Goal: Task Accomplishment & Management: Use online tool/utility

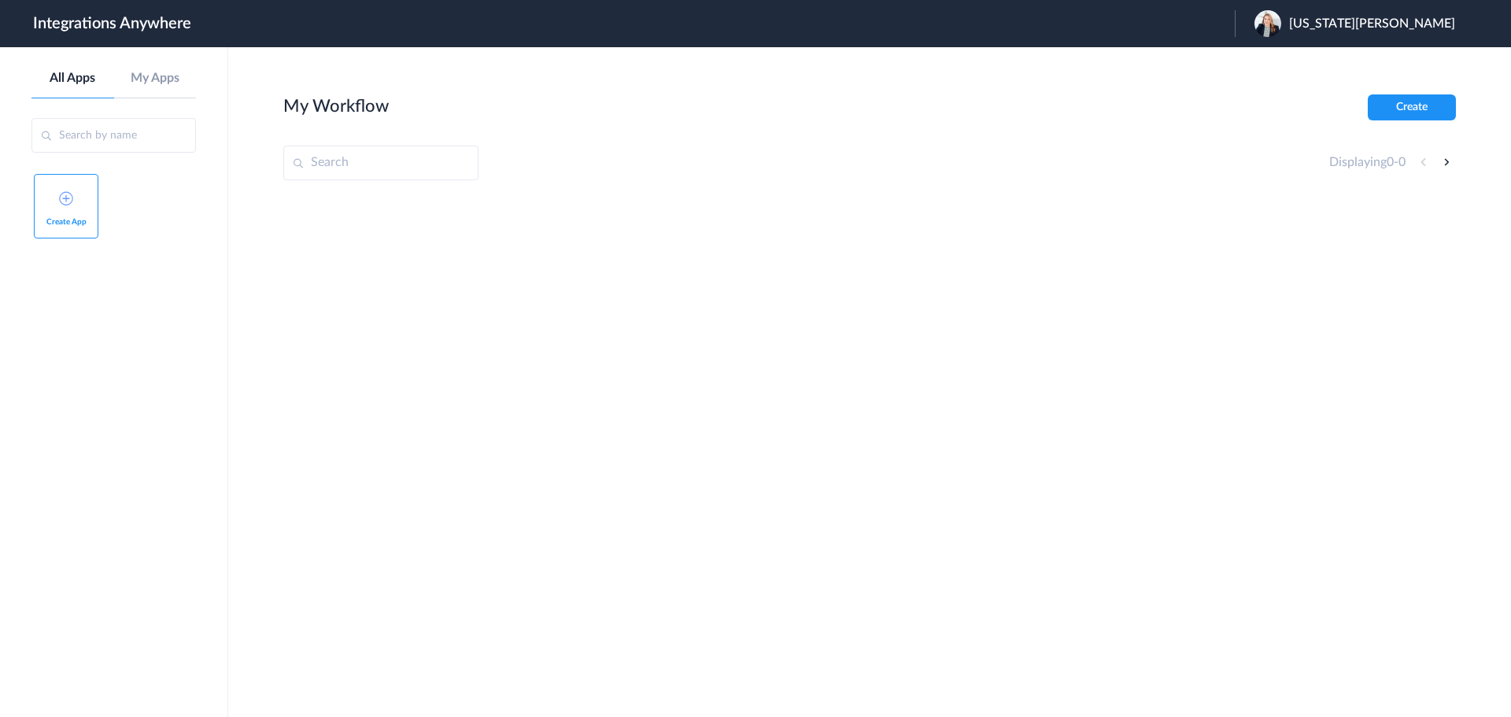
click at [1421, 21] on span "[US_STATE][PERSON_NAME]" at bounding box center [1372, 24] width 166 height 15
click at [1350, 57] on li "Logout" at bounding box center [1353, 64] width 236 height 29
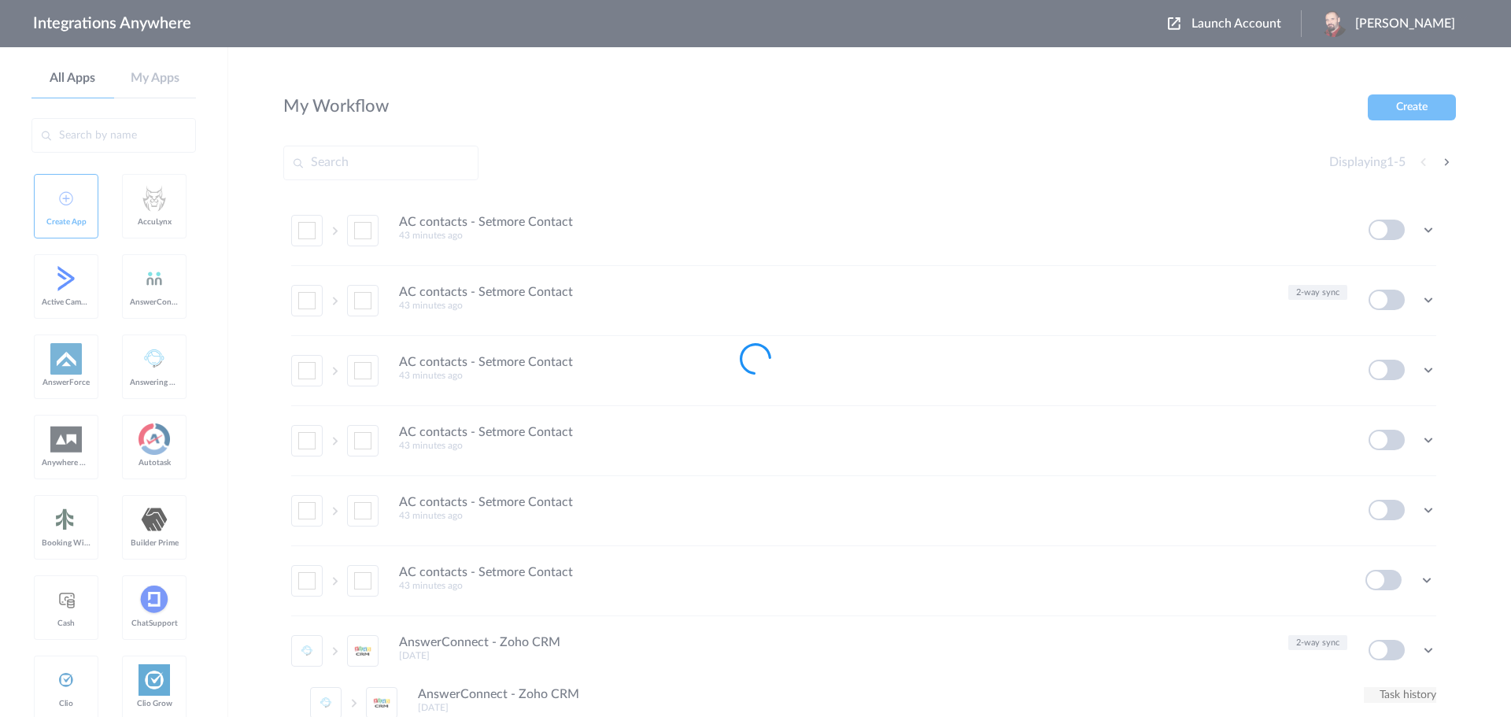
click at [1252, 25] on div at bounding box center [755, 358] width 1511 height 717
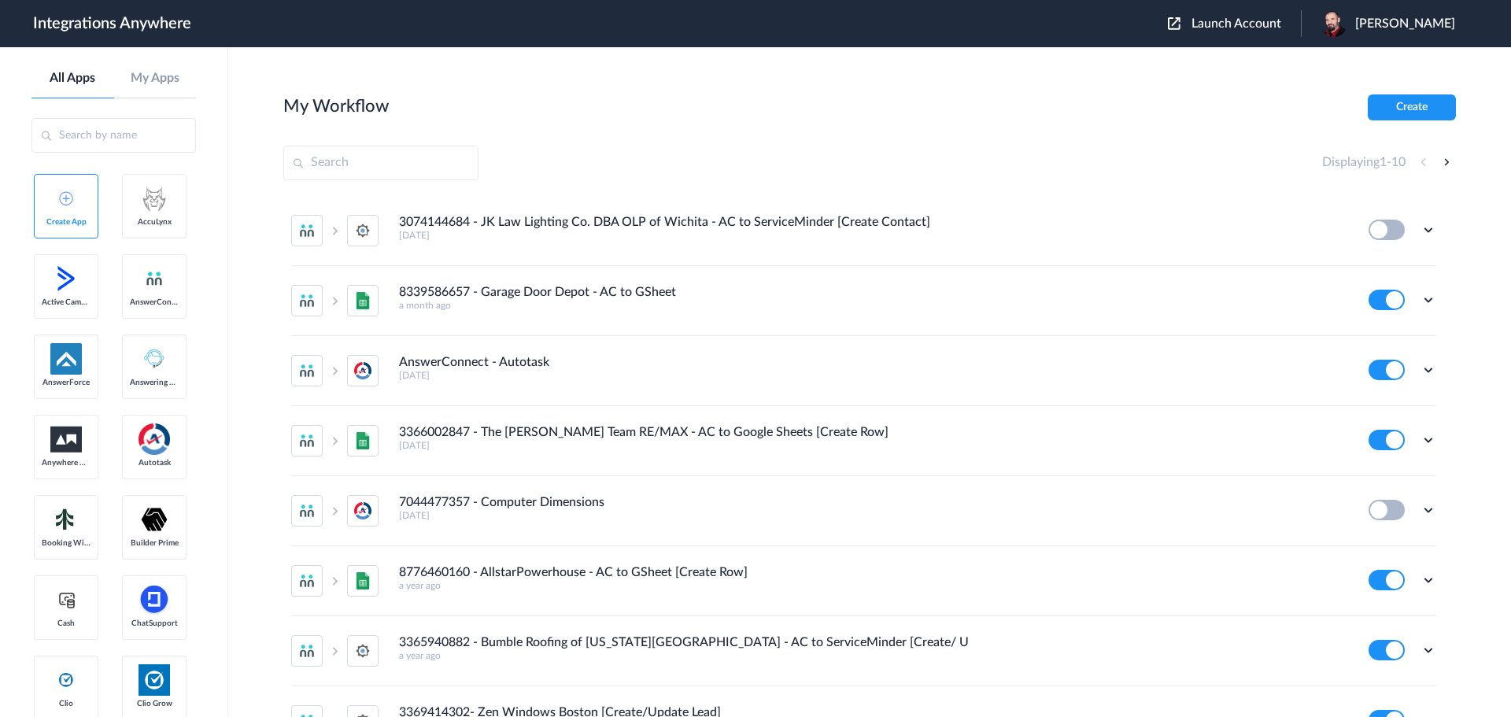
click at [1252, 24] on span "Launch Account" at bounding box center [1236, 23] width 90 height 13
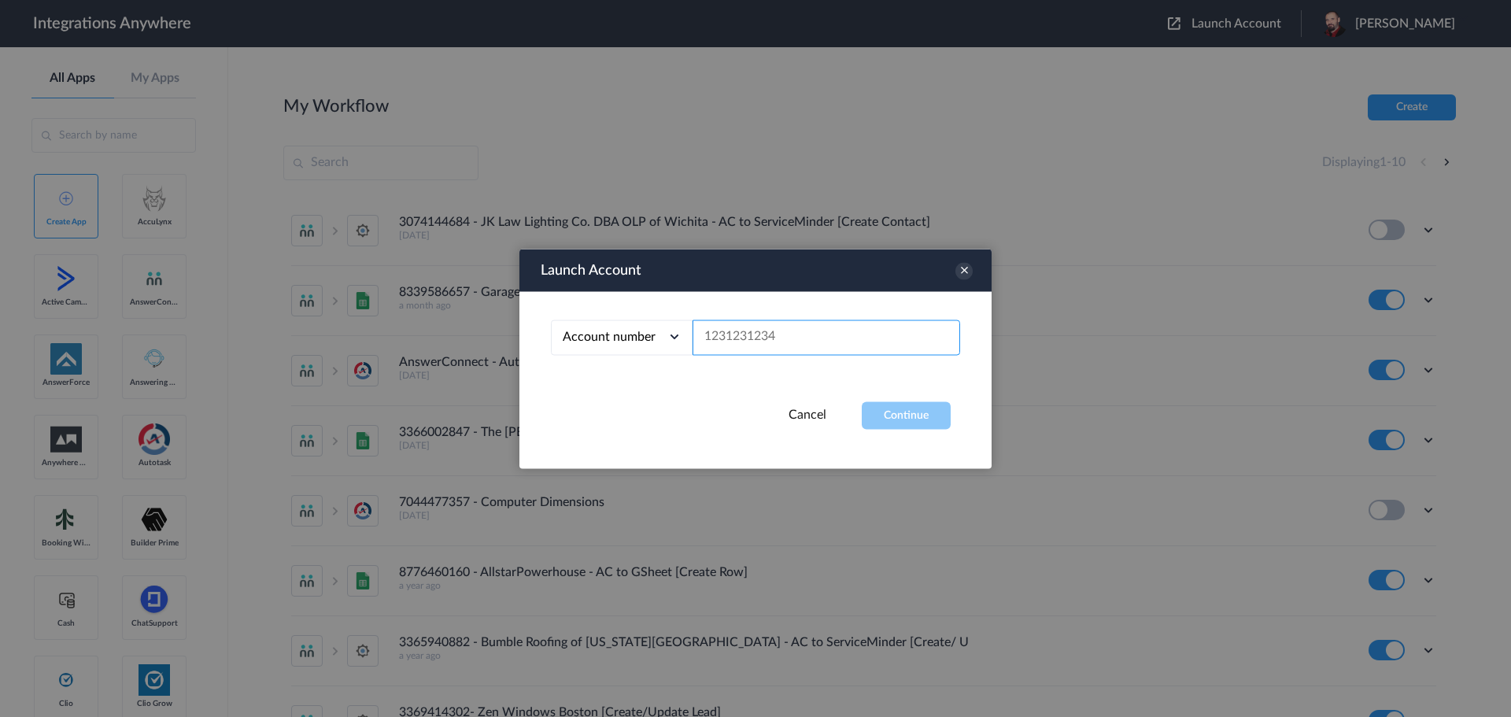
paste input "8005208430"
type input "8005208430"
click at [899, 418] on button "Continue" at bounding box center [906, 415] width 89 height 28
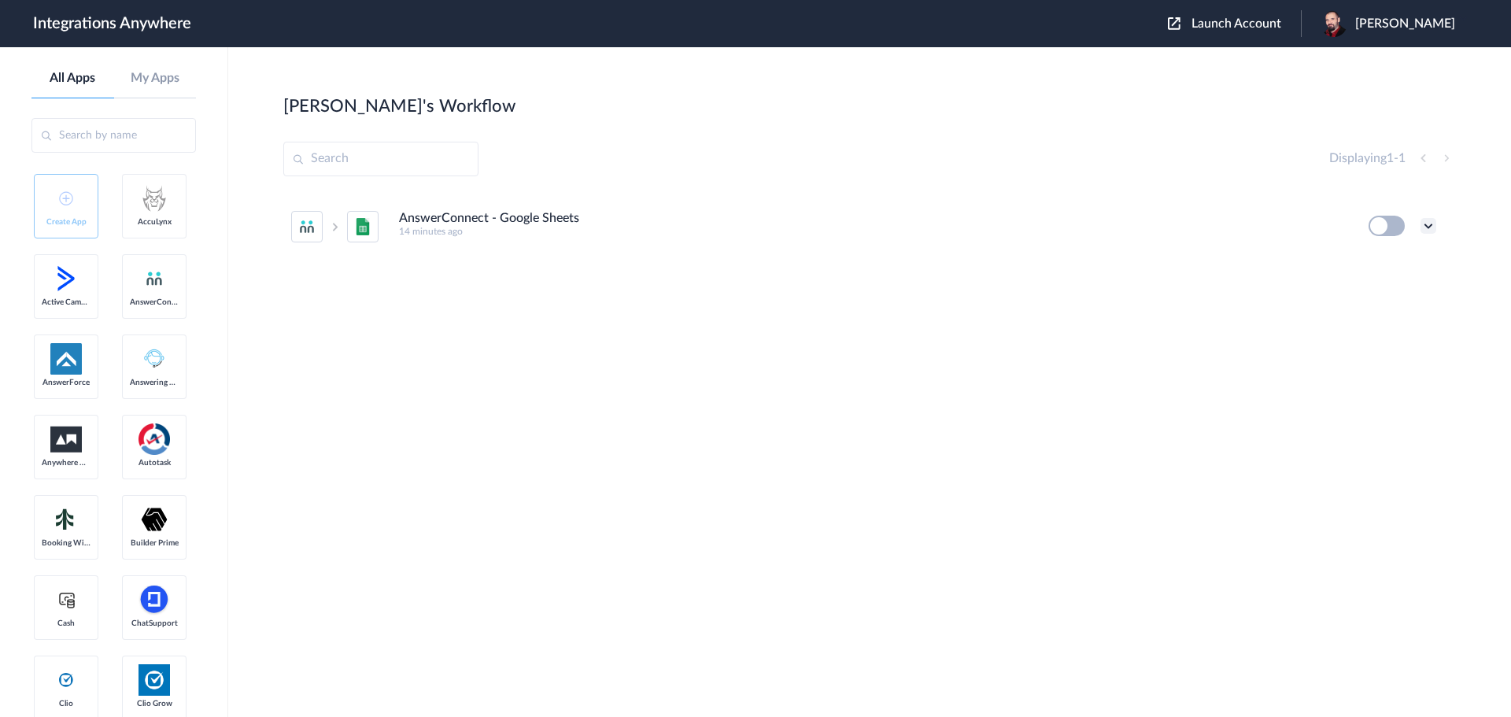
click at [1428, 221] on icon at bounding box center [1428, 226] width 16 height 16
click at [1387, 259] on li "Edit" at bounding box center [1385, 262] width 102 height 29
click at [1387, 22] on div "[PERSON_NAME]" at bounding box center [1396, 23] width 150 height 27
click at [1372, 58] on link "My Account" at bounding box center [1343, 63] width 60 height 11
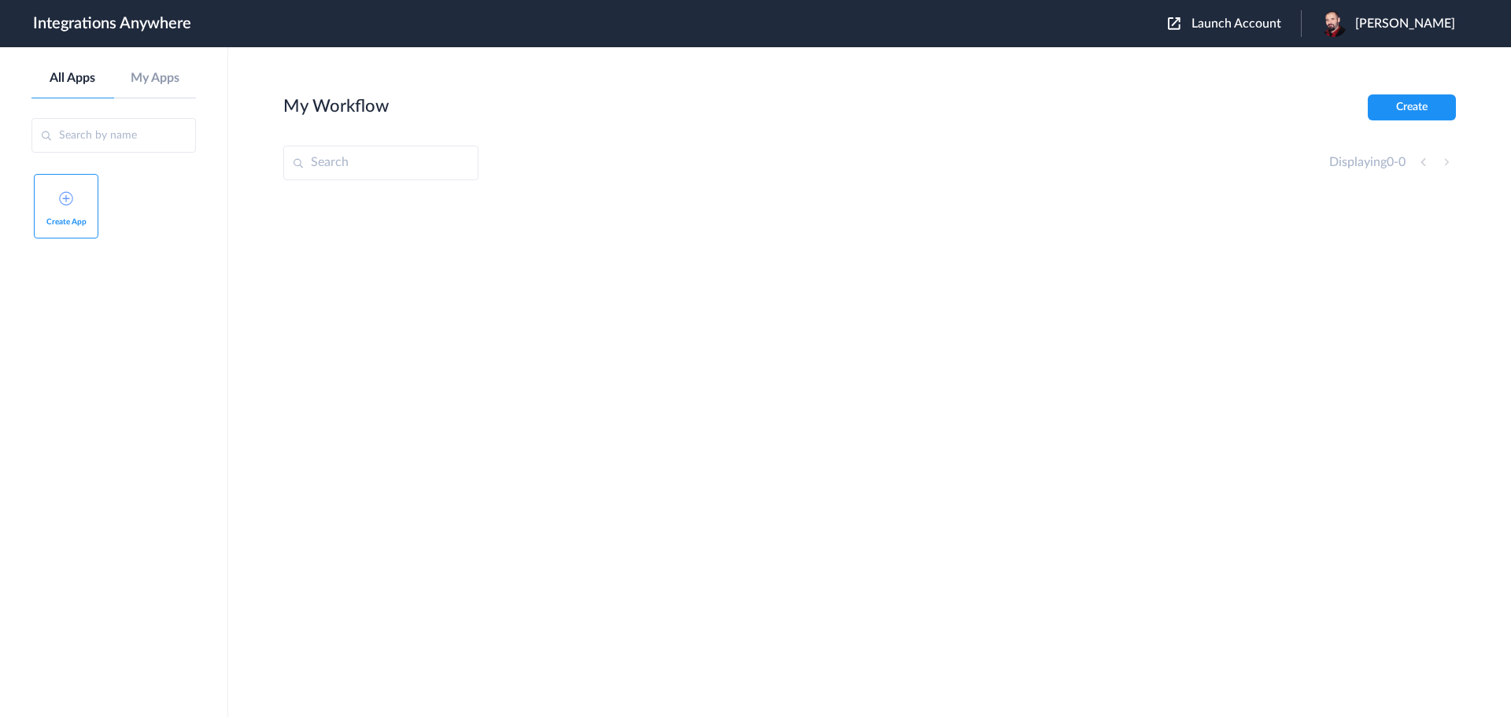
click at [1410, 20] on span "[PERSON_NAME]" at bounding box center [1405, 24] width 100 height 15
click at [1346, 58] on link "Logout" at bounding box center [1329, 63] width 33 height 11
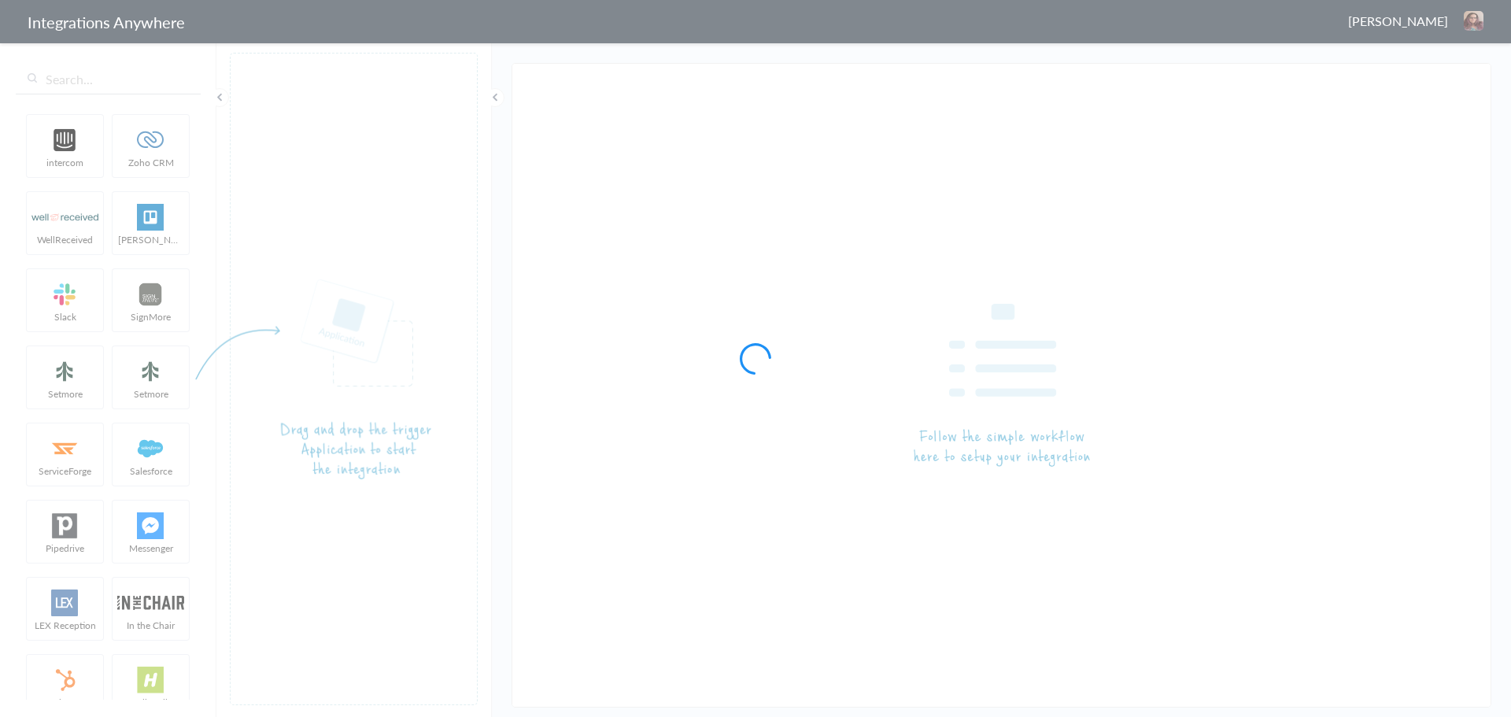
type input "AnswerConnect - Google Sheets"
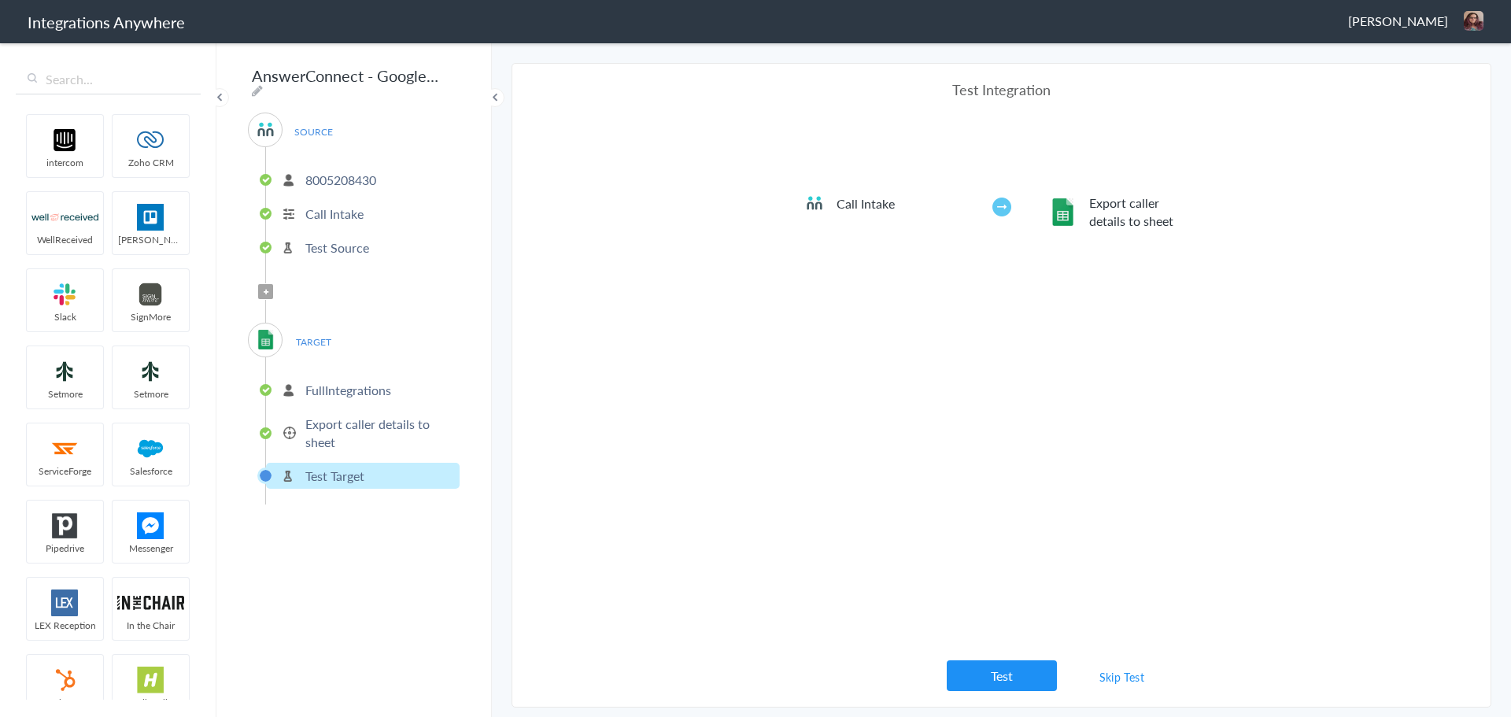
click at [326, 386] on p "FullIntegrations" at bounding box center [348, 390] width 86 height 18
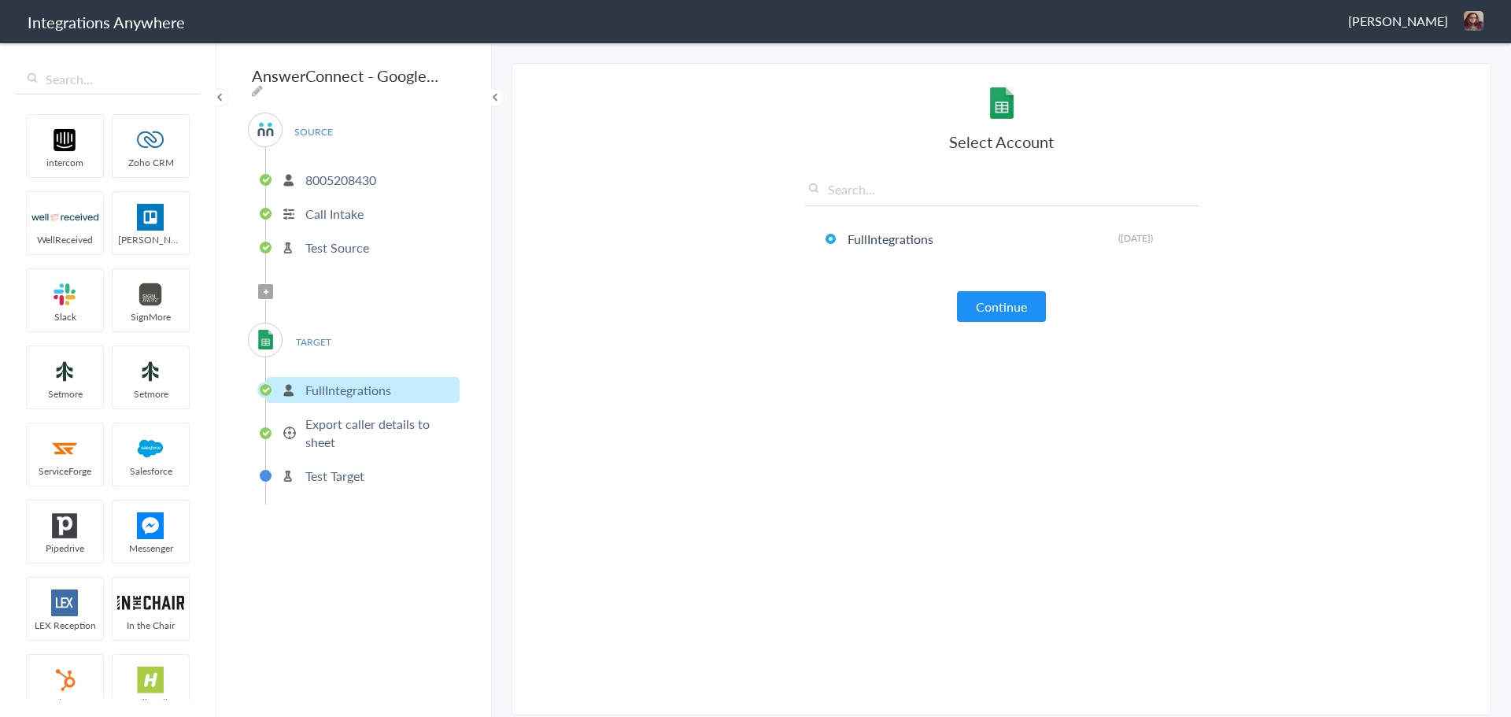
click at [343, 241] on p "Test Source" at bounding box center [337, 247] width 64 height 18
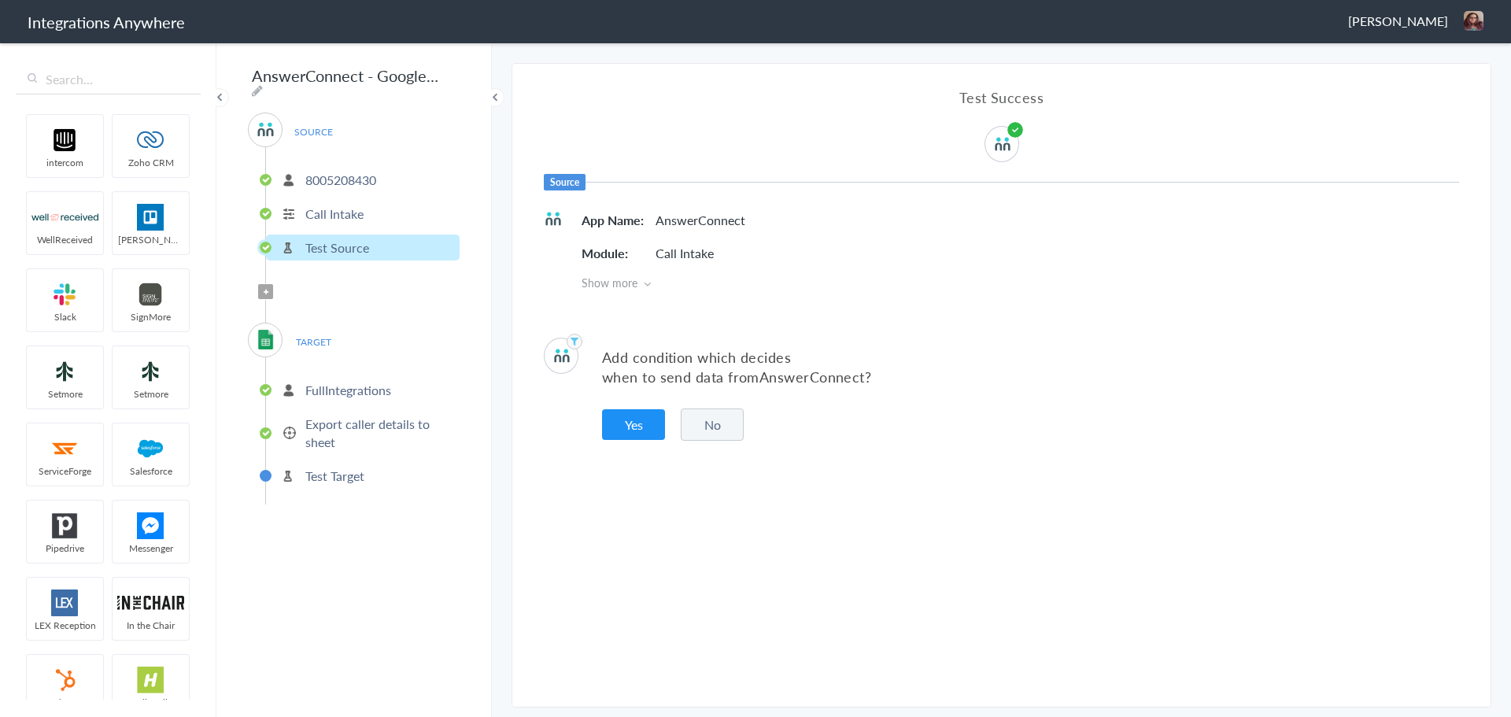
click at [723, 424] on button "No" at bounding box center [712, 424] width 63 height 32
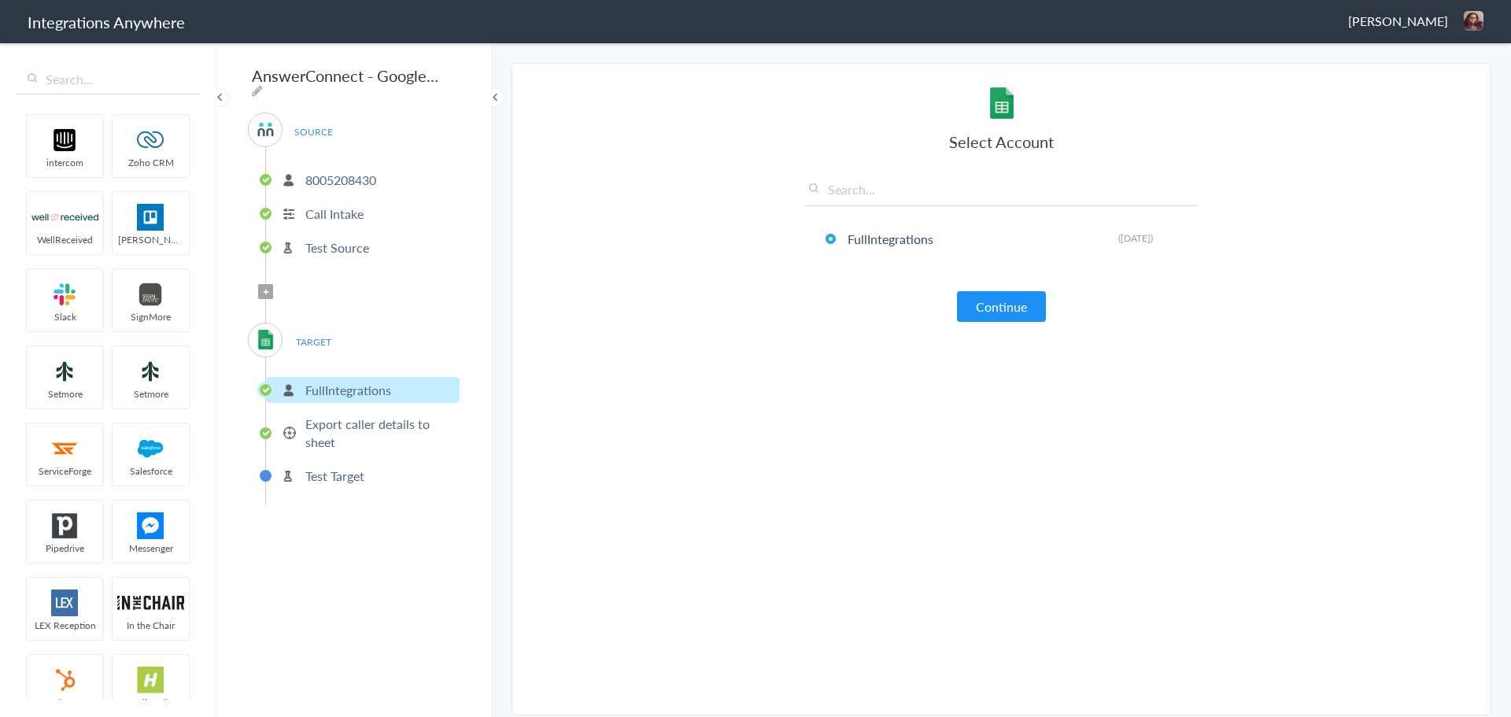
click at [866, 196] on input "text" at bounding box center [1001, 193] width 393 height 26
paste input "8005208430"
type input "8"
click at [979, 312] on button "Continue" at bounding box center [1001, 306] width 89 height 31
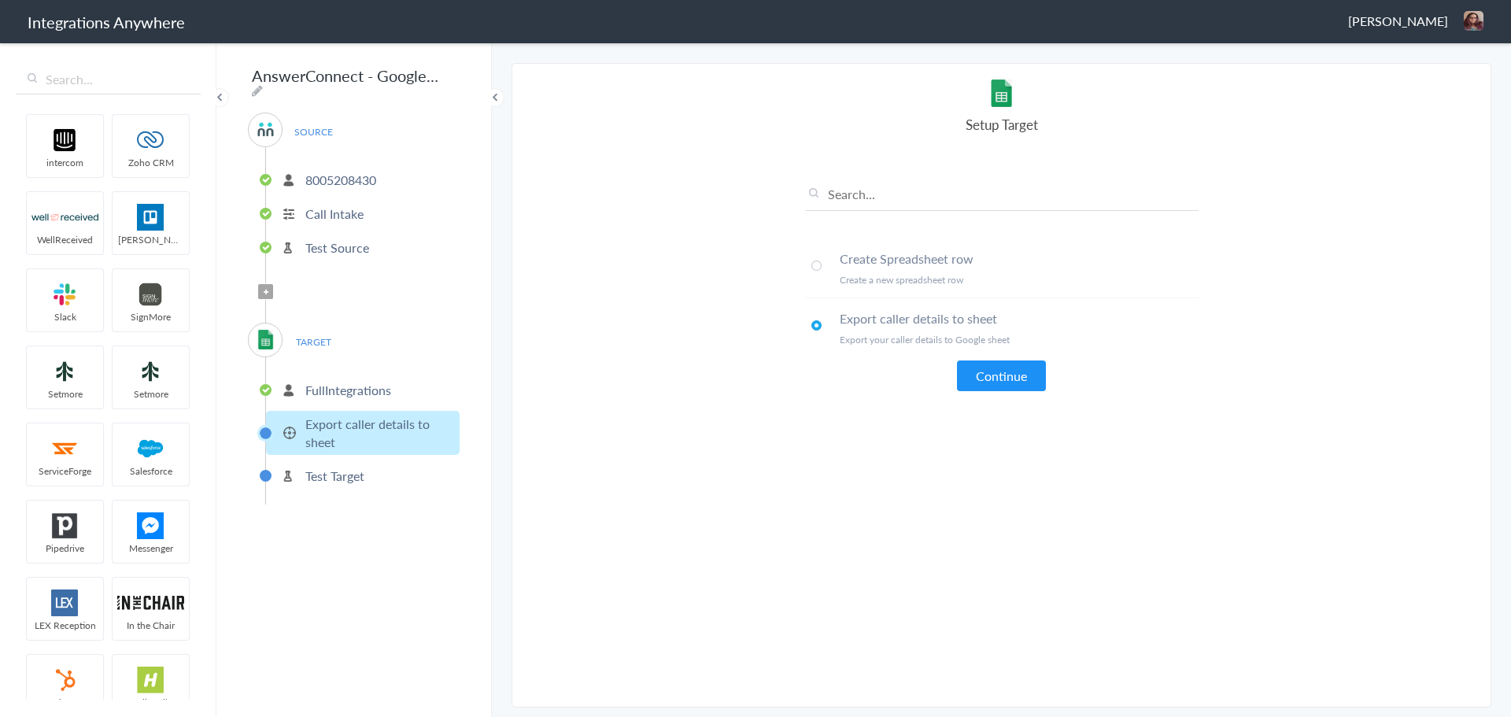
click at [326, 430] on p "Export caller details to sheet" at bounding box center [380, 433] width 150 height 36
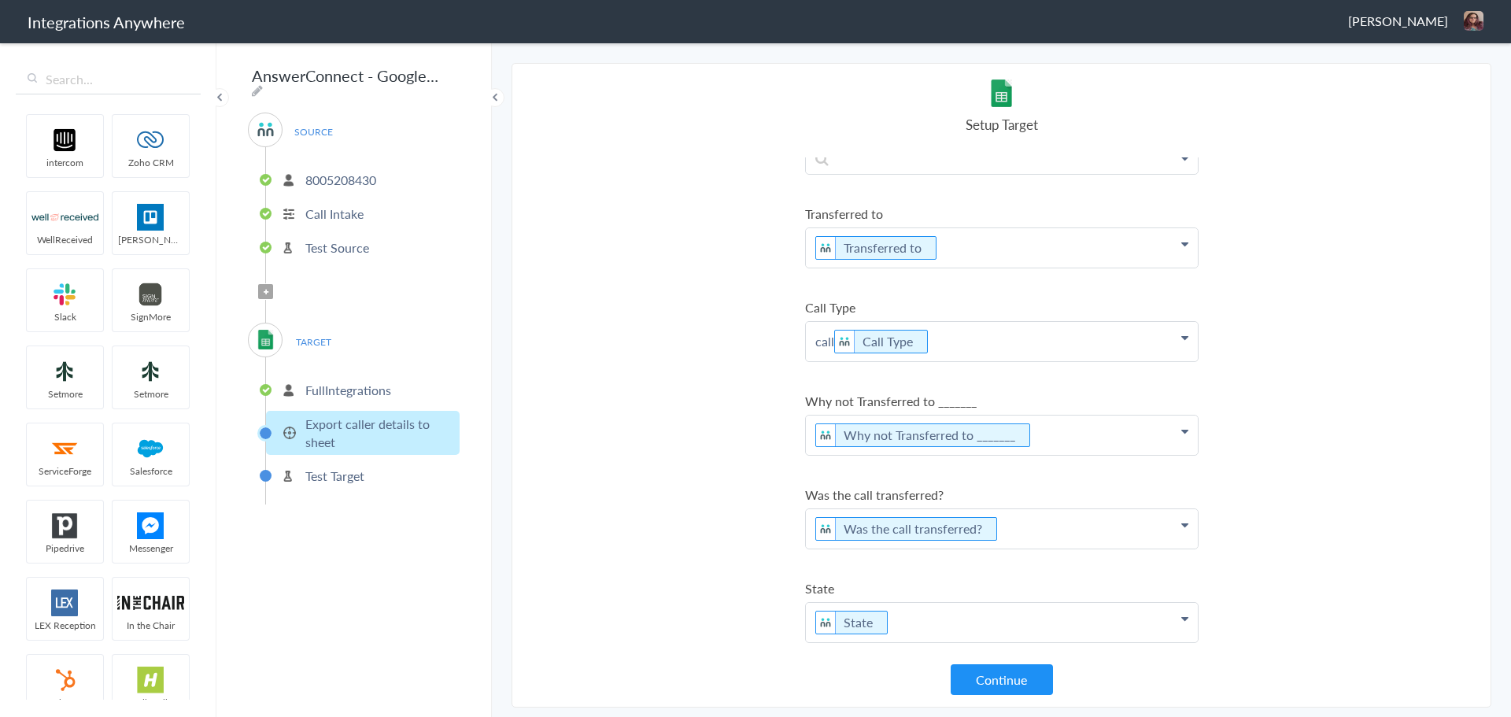
scroll to position [2203, 0]
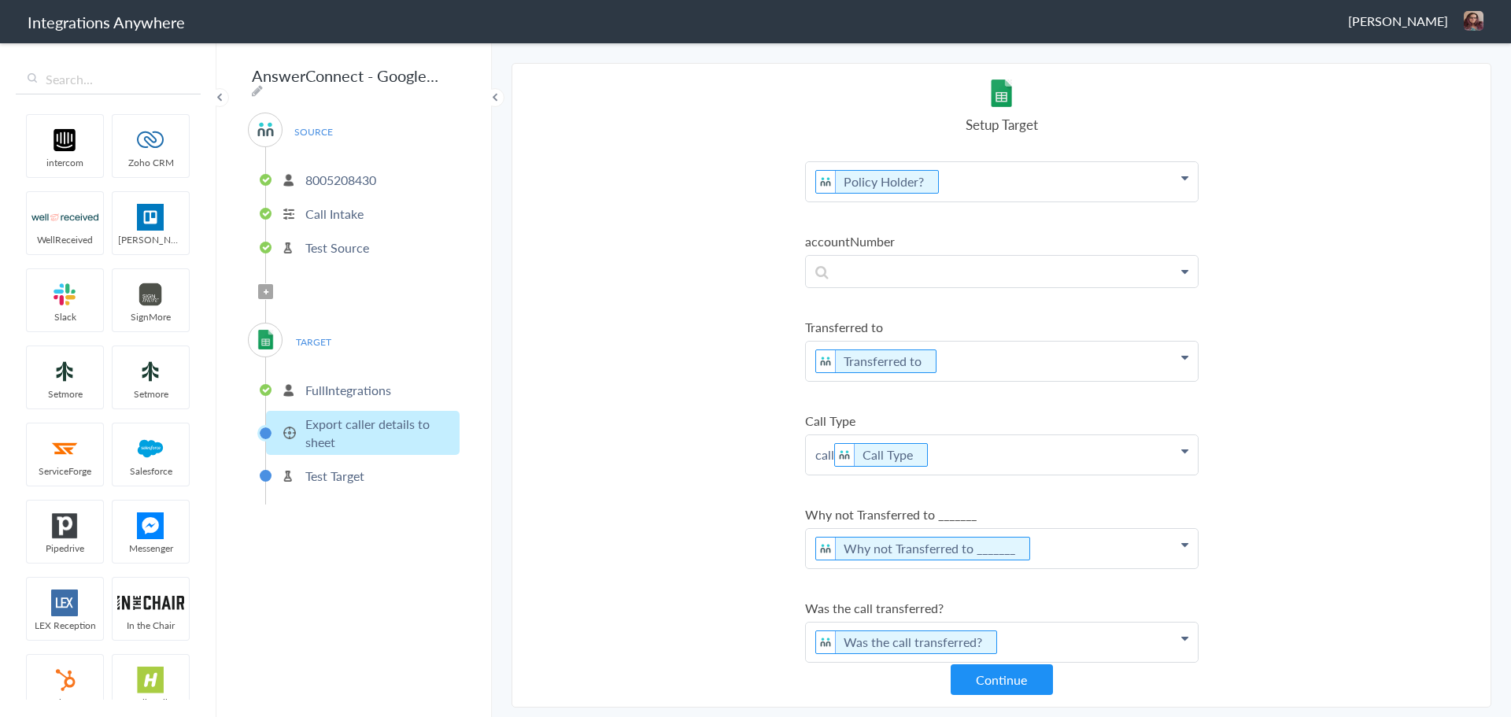
click at [833, 458] on p "call Call Type" at bounding box center [1002, 454] width 392 height 39
click at [733, 459] on section "Select Account 8005208430 Rename Delete (14 minutes ago) 5073990356 Rename Dele…" at bounding box center [1002, 385] width 980 height 645
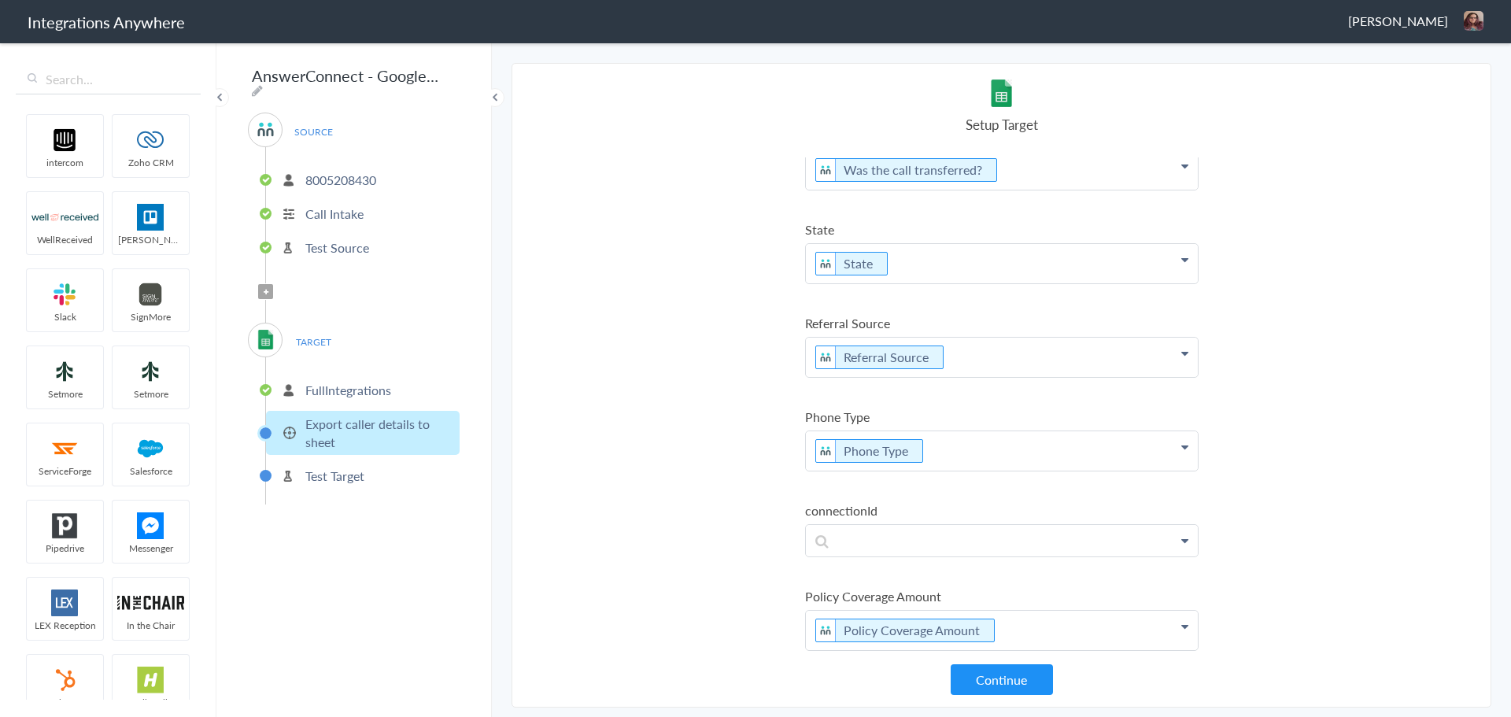
click at [1398, 25] on span "Mia Ellsworth" at bounding box center [1398, 21] width 100 height 18
click at [1424, 57] on li "Logout" at bounding box center [1440, 58] width 109 height 24
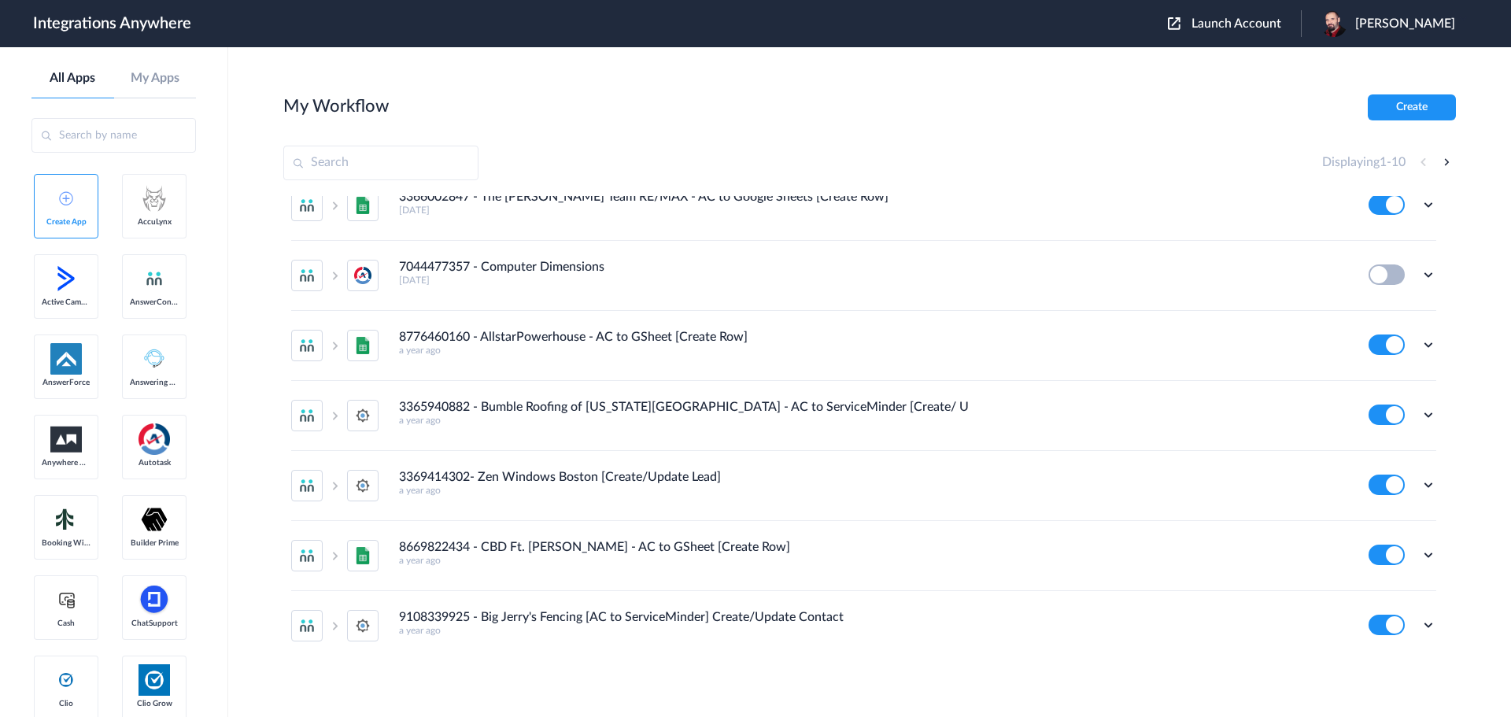
scroll to position [239, 0]
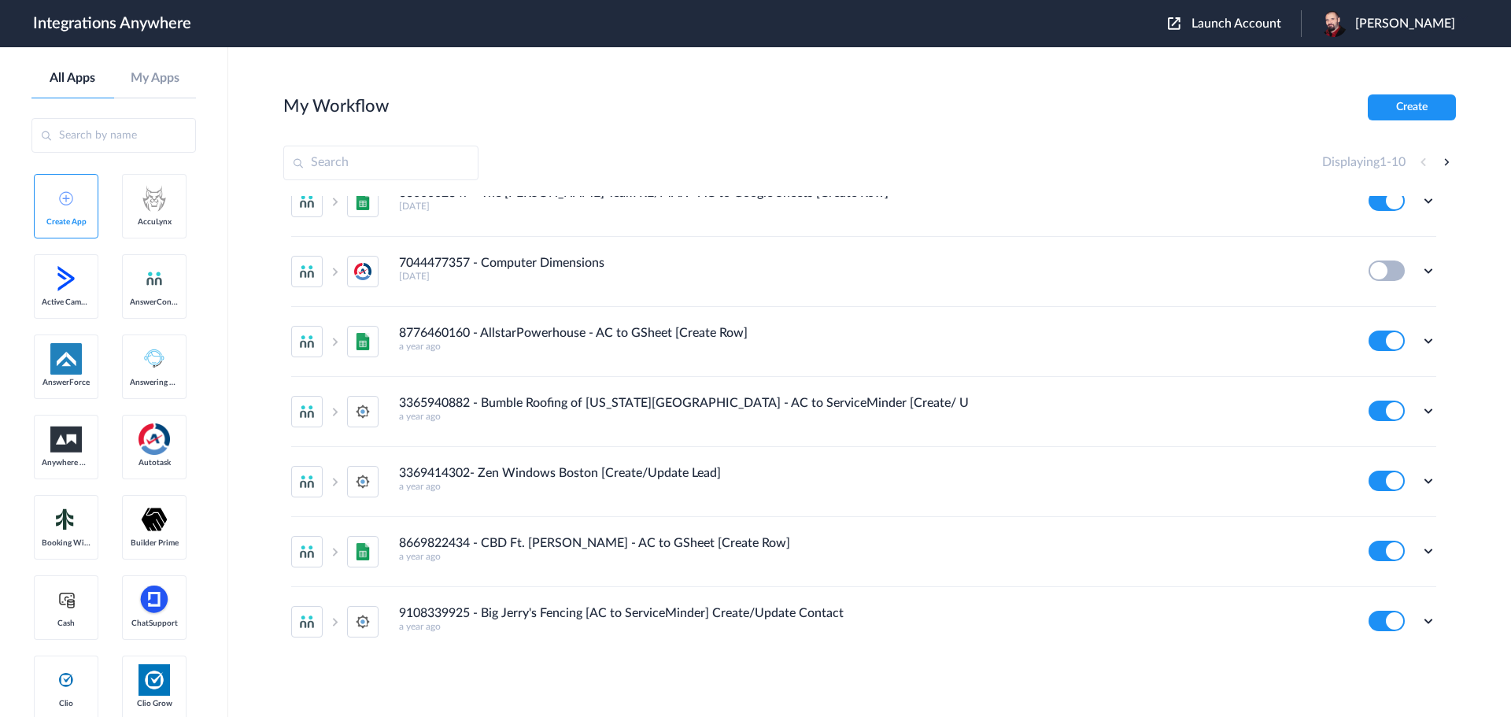
click at [436, 333] on h4 "8776460160 - AllstarPowerhouse - AC to GSheet [Create Row]" at bounding box center [573, 333] width 349 height 15
copy h4 "8776460160"
click at [433, 541] on h4 "8669822434 - CBD Ft. [PERSON_NAME] - AC to GSheet [Create Row]" at bounding box center [594, 543] width 391 height 15
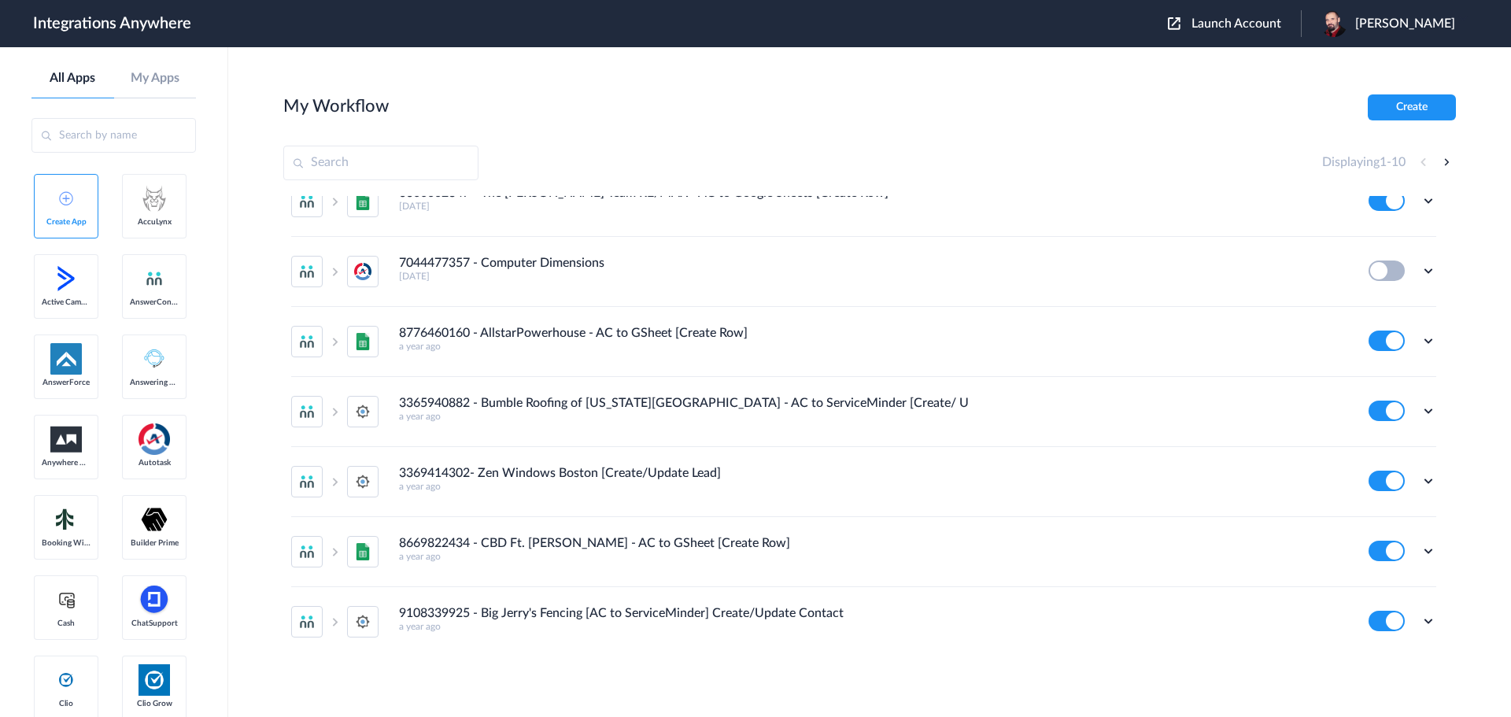
drag, startPoint x: 433, startPoint y: 541, endPoint x: 478, endPoint y: 360, distance: 185.9
click at [478, 360] on li "8776460160 - AllstarPowerhouse - AC to GSheet [Create Row] a year ago Edit Task…" at bounding box center [863, 342] width 1145 height 70
click at [419, 542] on h4 "8669822434 - CBD Ft. [PERSON_NAME] - AC to GSheet [Create Row]" at bounding box center [594, 543] width 391 height 15
copy h4 "8669822434"
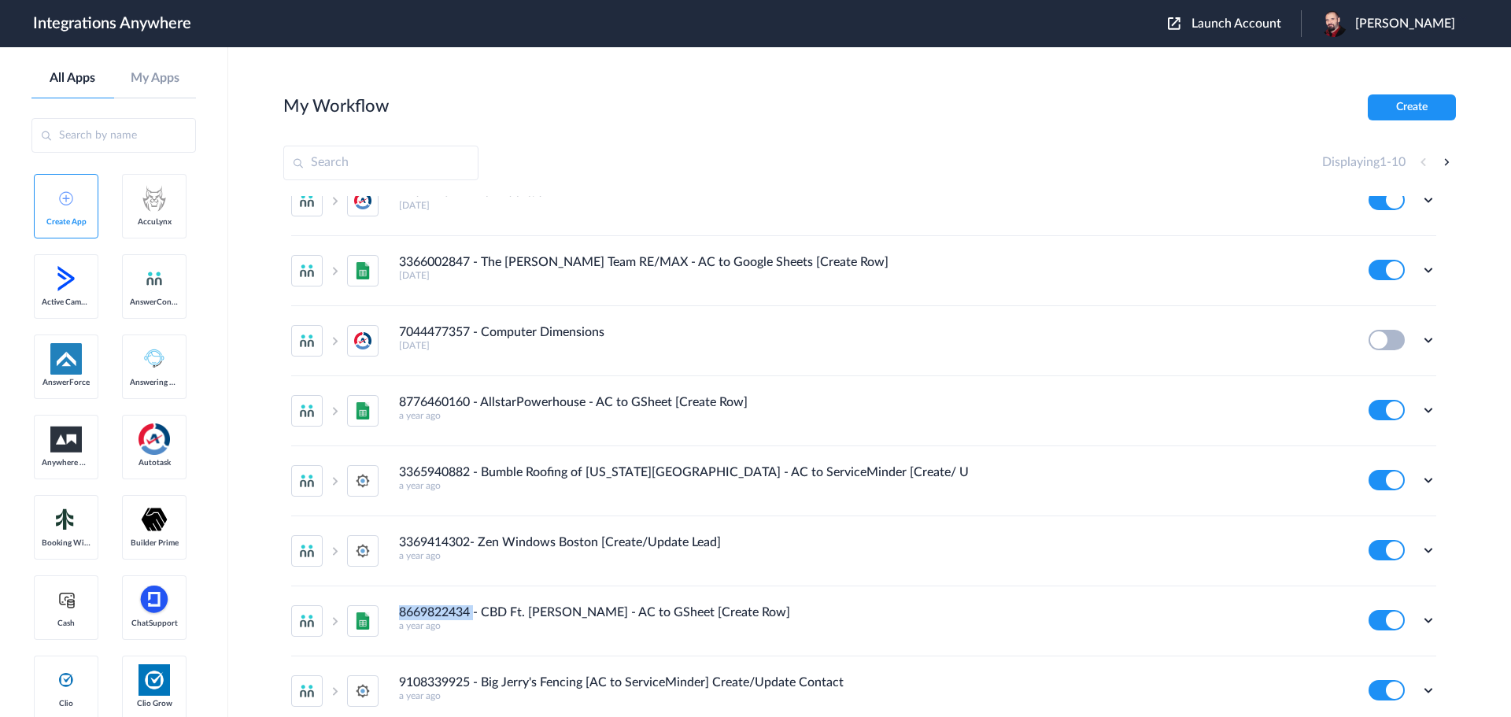
scroll to position [82, 0]
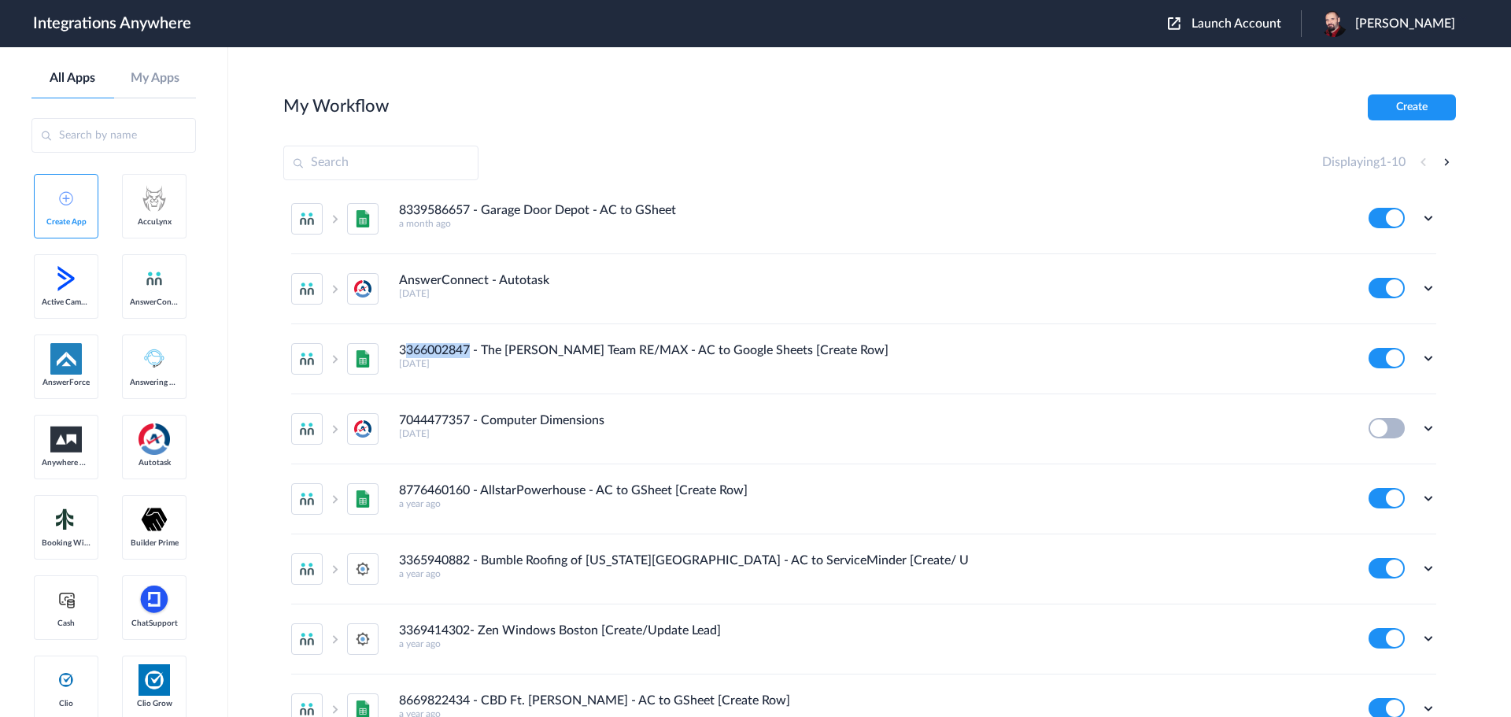
drag, startPoint x: 472, startPoint y: 349, endPoint x: 408, endPoint y: 348, distance: 64.5
click at [408, 348] on h4 "3366002847 - The [PERSON_NAME] Team RE/MAX - AC to Google Sheets [Create Row]" at bounding box center [643, 350] width 489 height 15
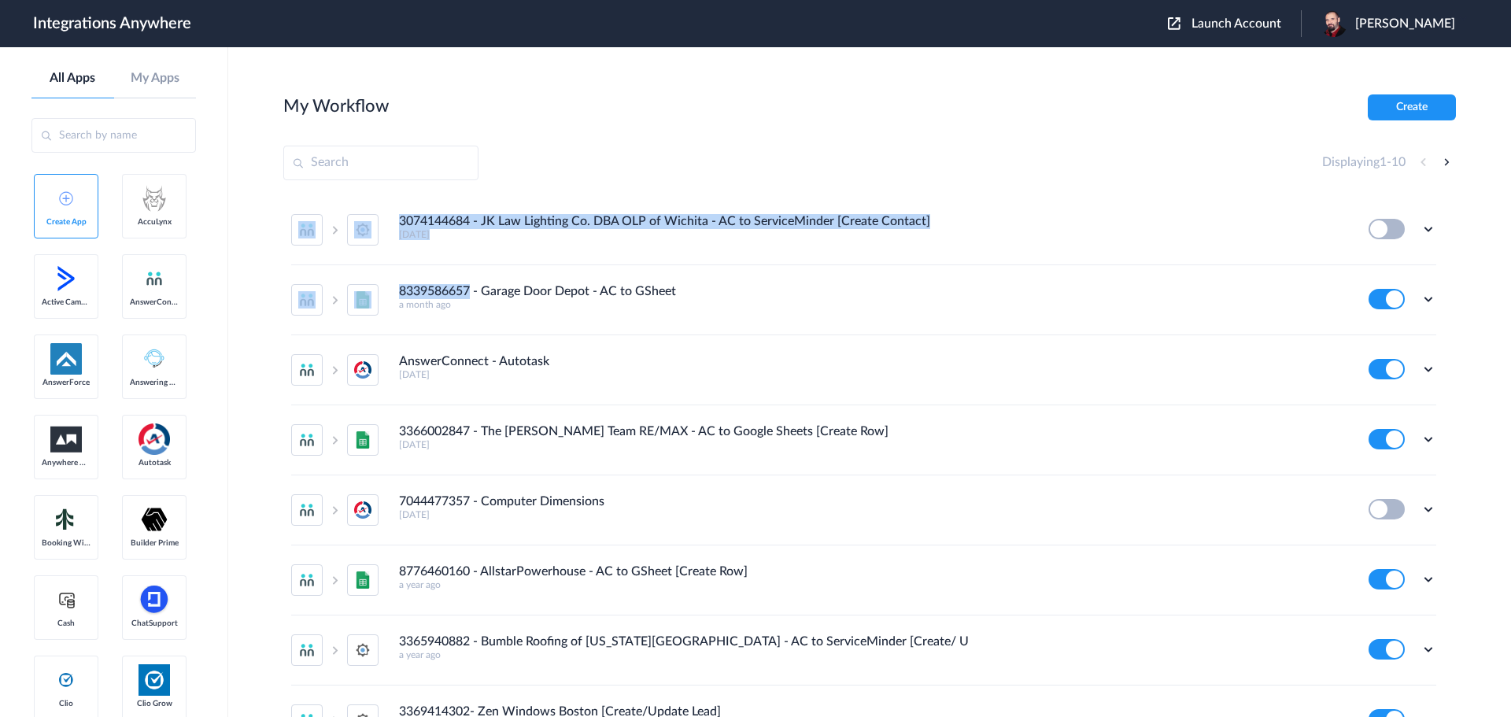
drag, startPoint x: 471, startPoint y: 205, endPoint x: 412, endPoint y: 211, distance: 58.5
click at [412, 211] on ul "3074144684 - JK Law Lighting Co. DBA OLP of Wichita - AC to ServiceMinder [Crea…" at bounding box center [863, 545] width 1161 height 700
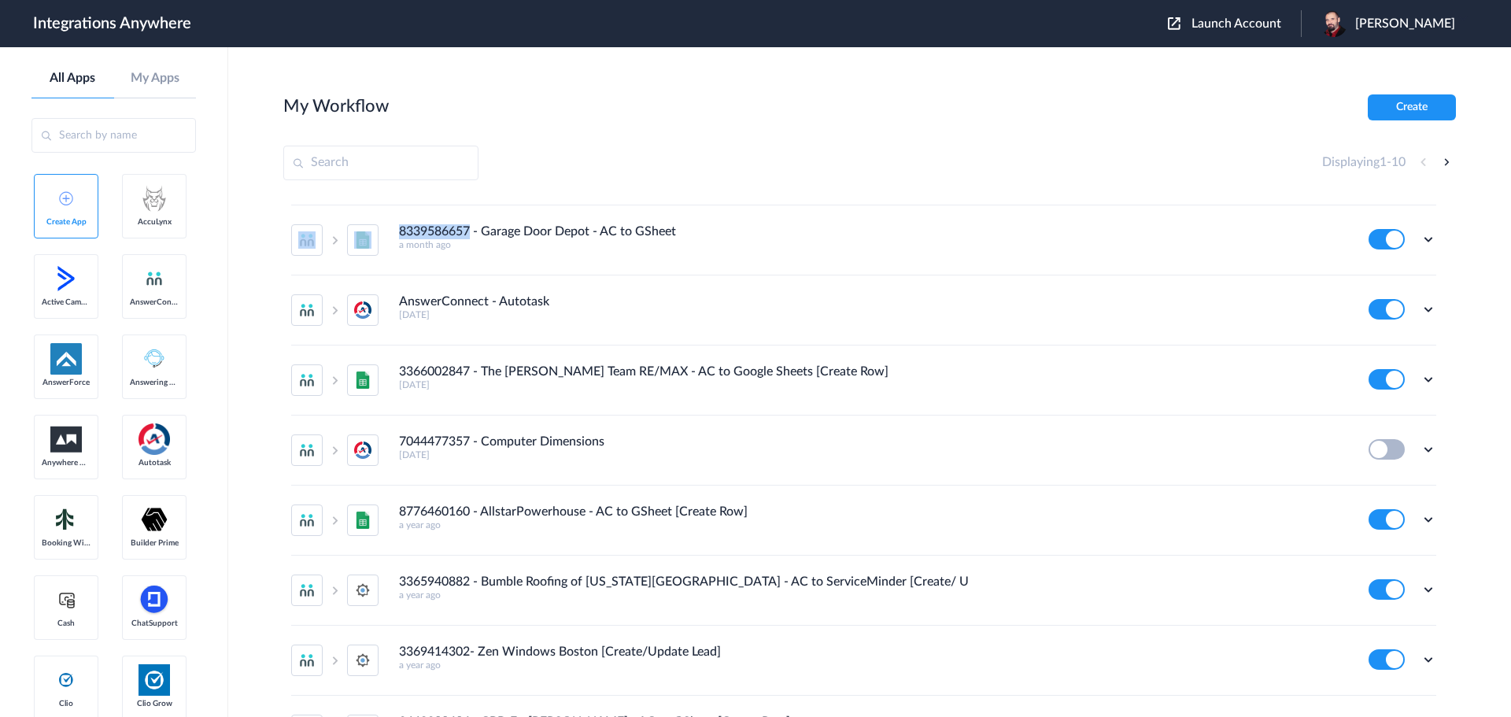
scroll to position [79, 0]
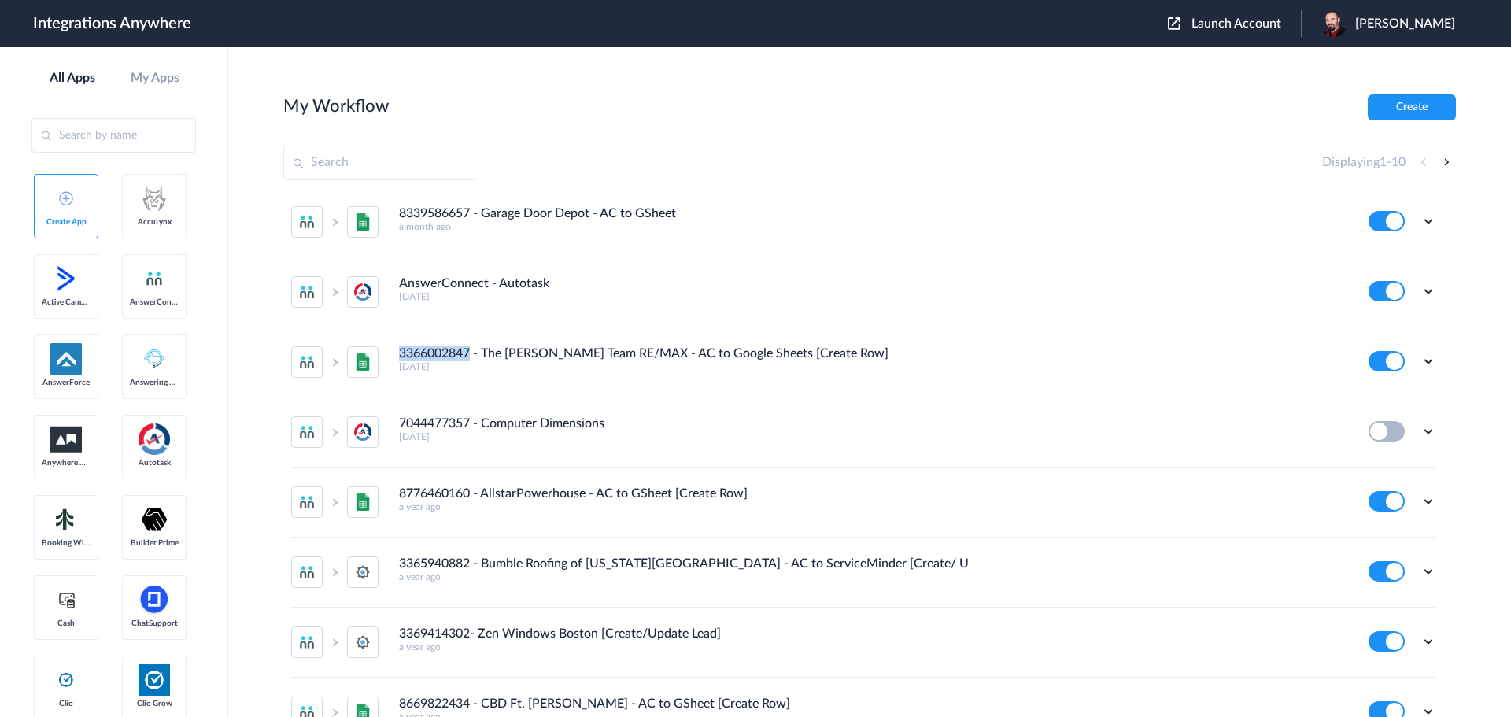
drag, startPoint x: 471, startPoint y: 348, endPoint x: 399, endPoint y: 355, distance: 72.0
click at [399, 355] on h4 "3366002847 - The [PERSON_NAME] Team RE/MAX - AC to Google Sheets [Create Row]" at bounding box center [643, 353] width 489 height 15
copy h4 "3366002847"
click at [950, 103] on div "My Workflow Create" at bounding box center [869, 107] width 1173 height 26
